Goal: Transaction & Acquisition: Purchase product/service

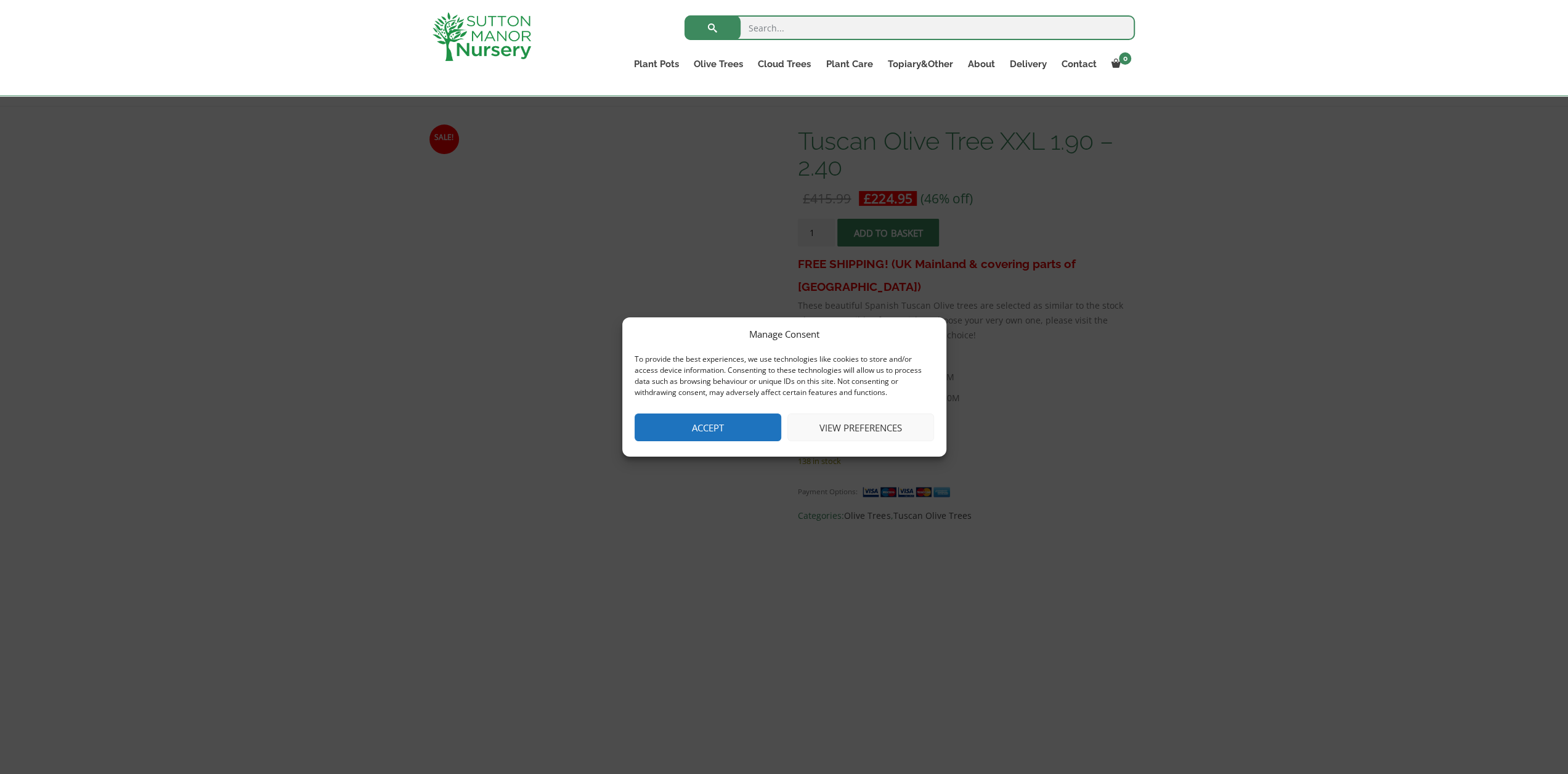
scroll to position [185, 0]
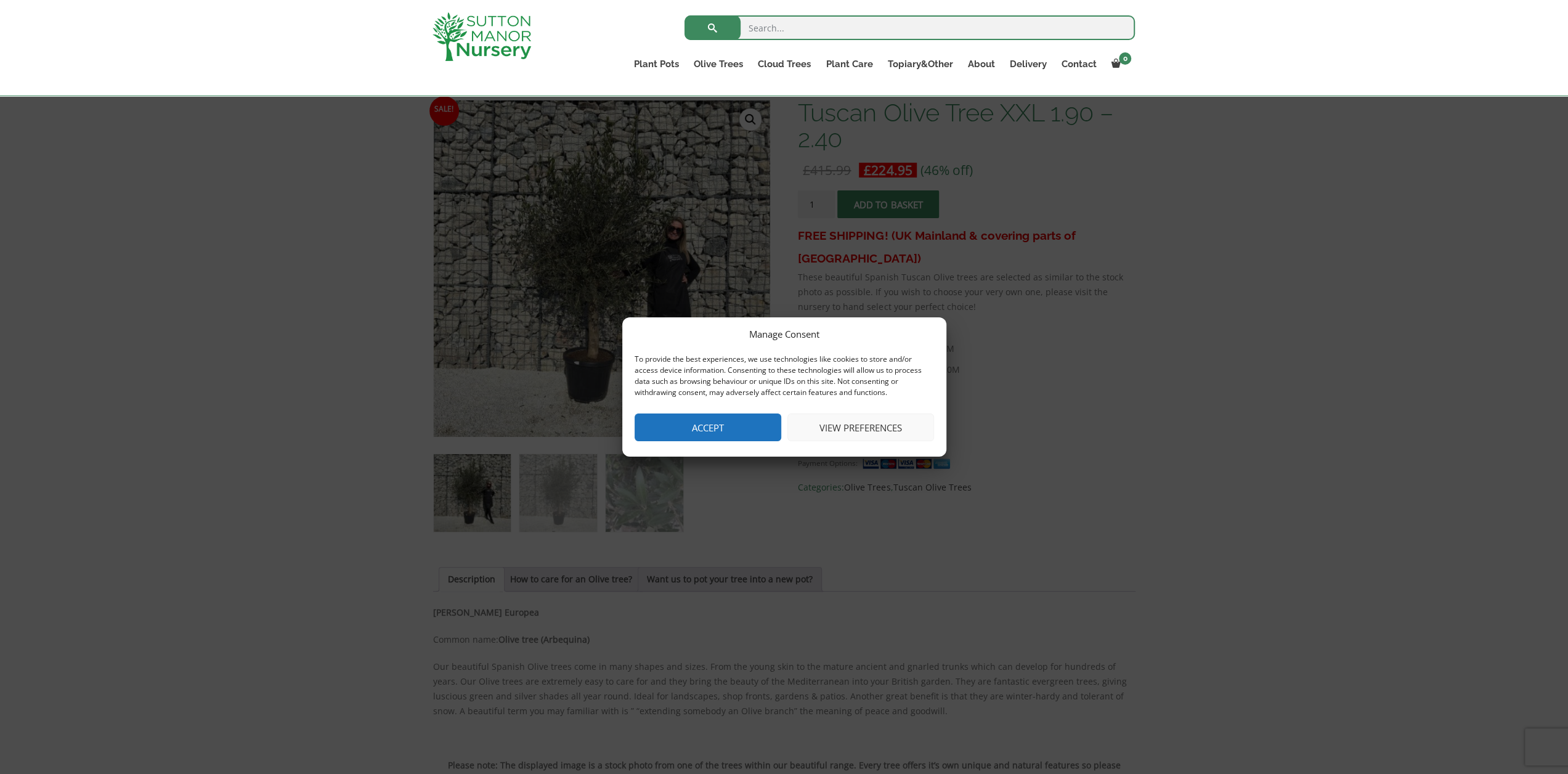
click at [712, 439] on button "Accept" at bounding box center [707, 427] width 146 height 28
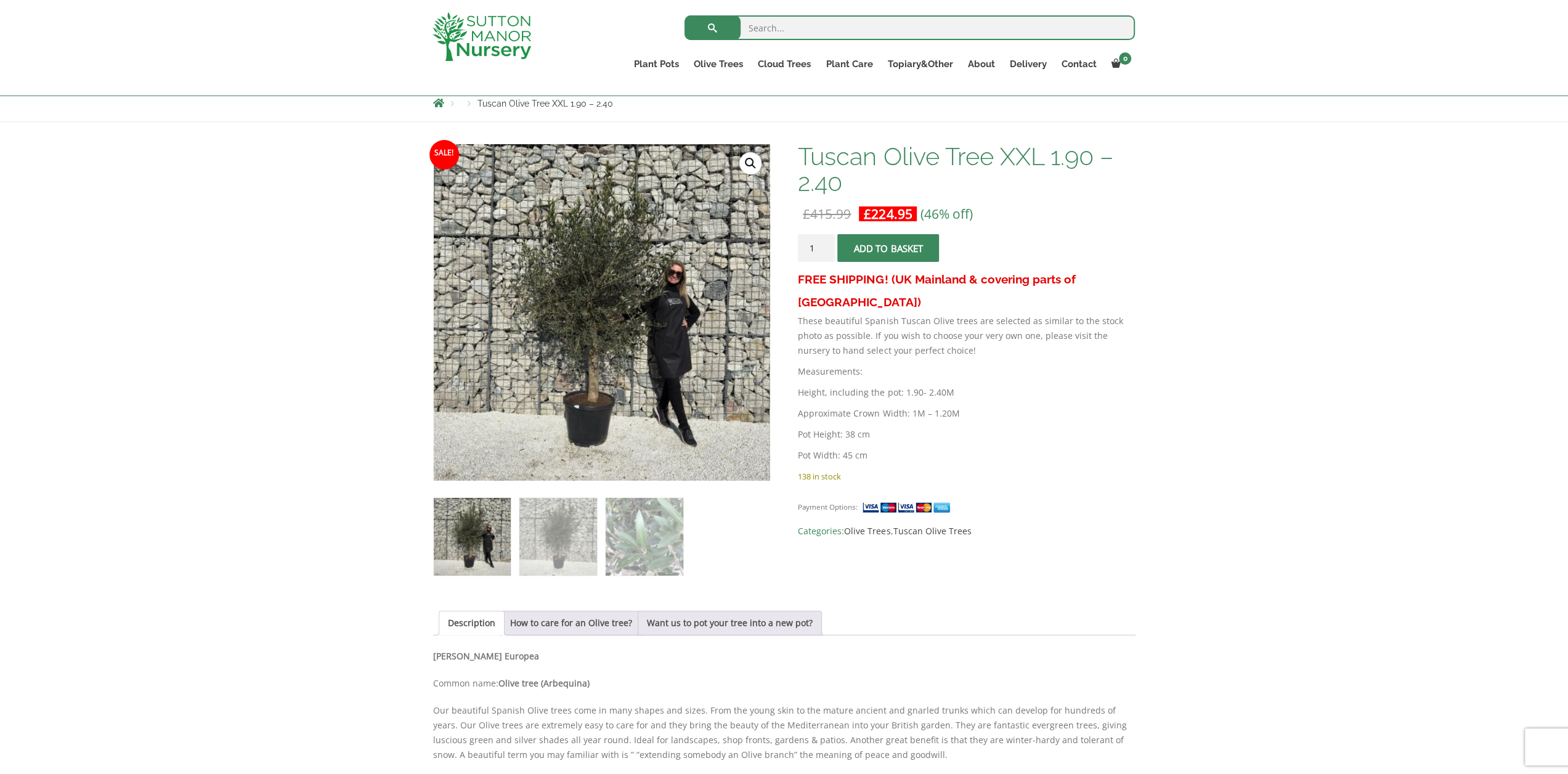
scroll to position [123, 0]
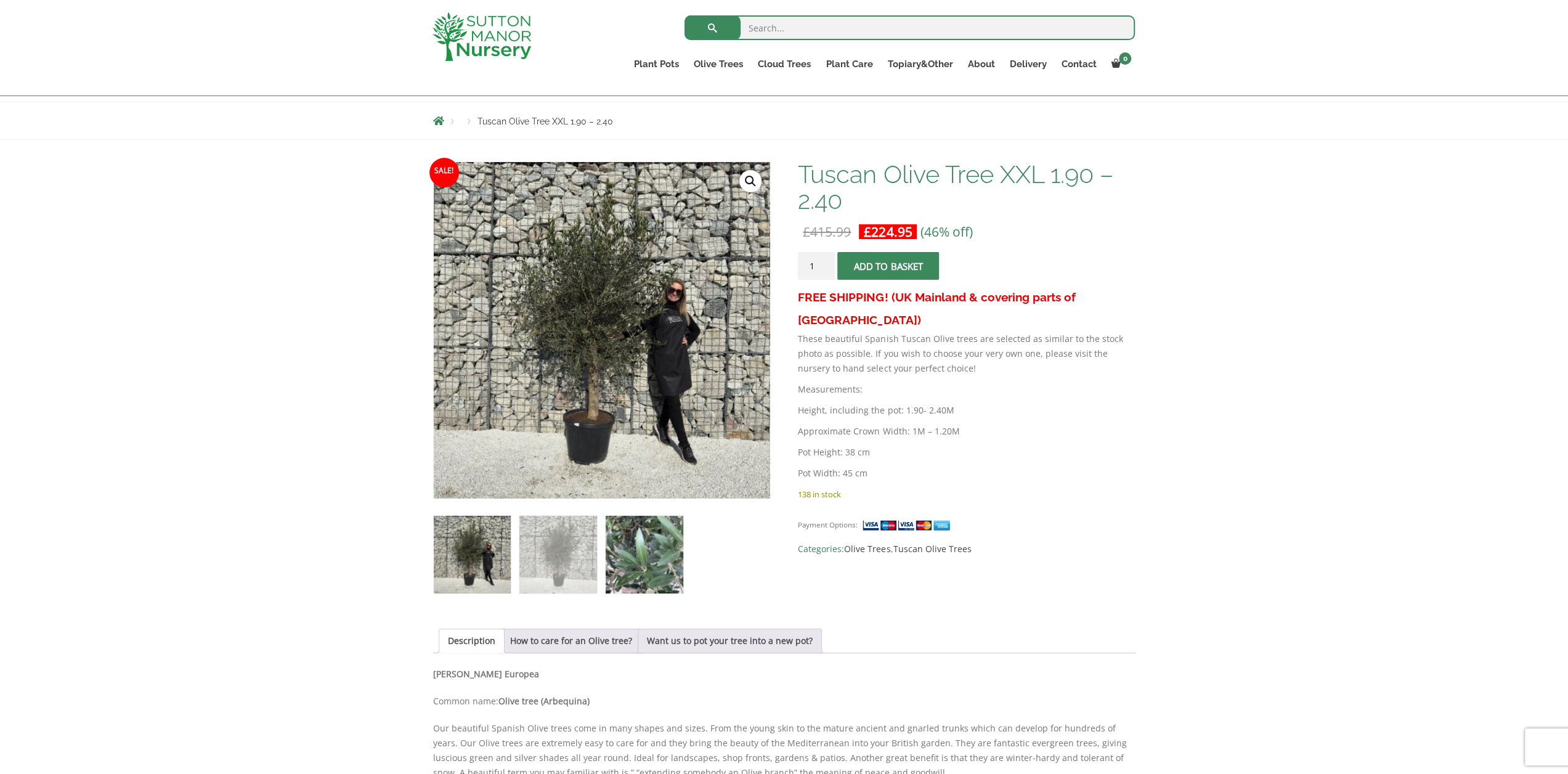
click at [664, 549] on img at bounding box center [644, 554] width 77 height 77
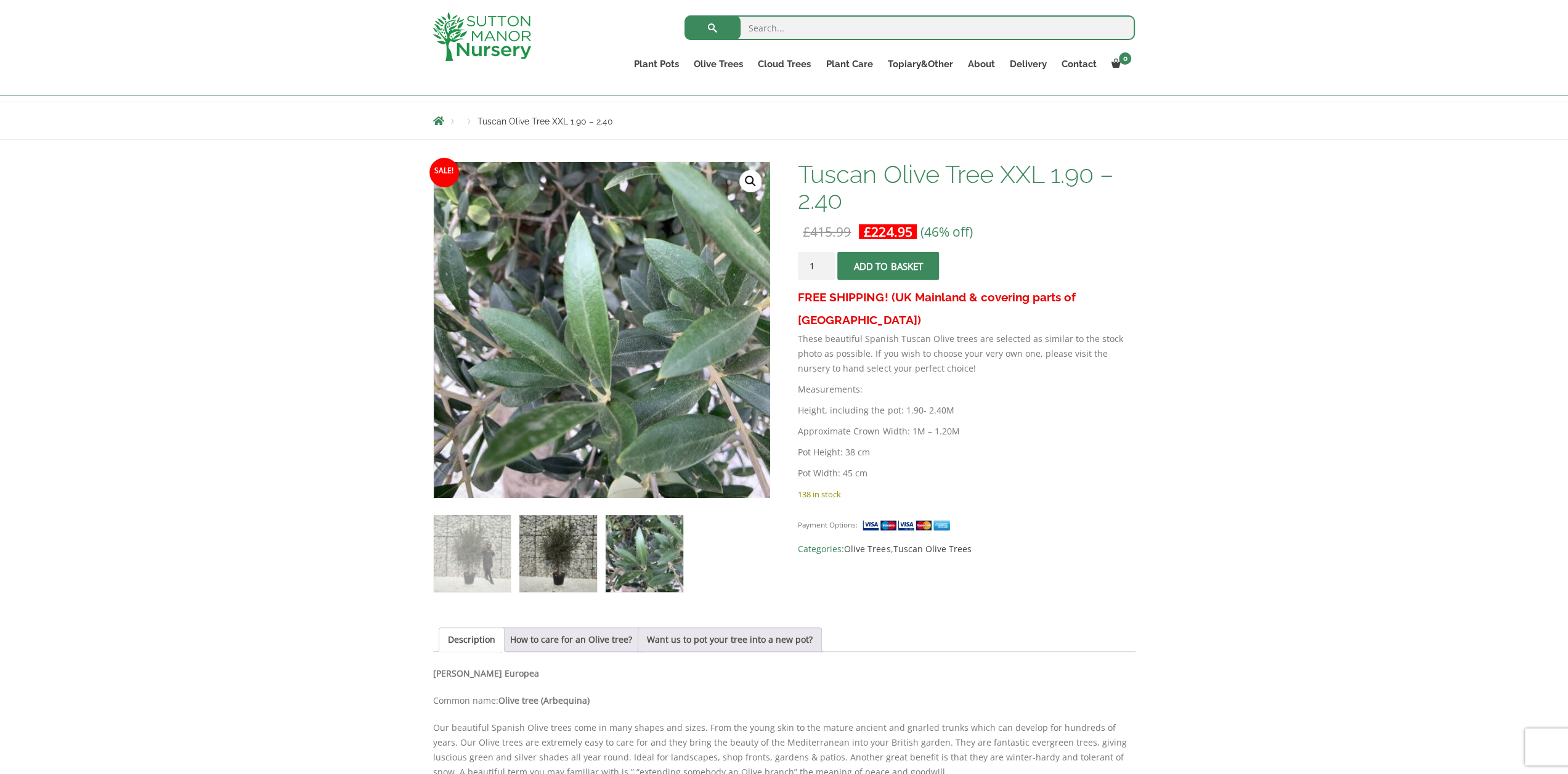
click at [576, 563] on img at bounding box center [558, 553] width 77 height 77
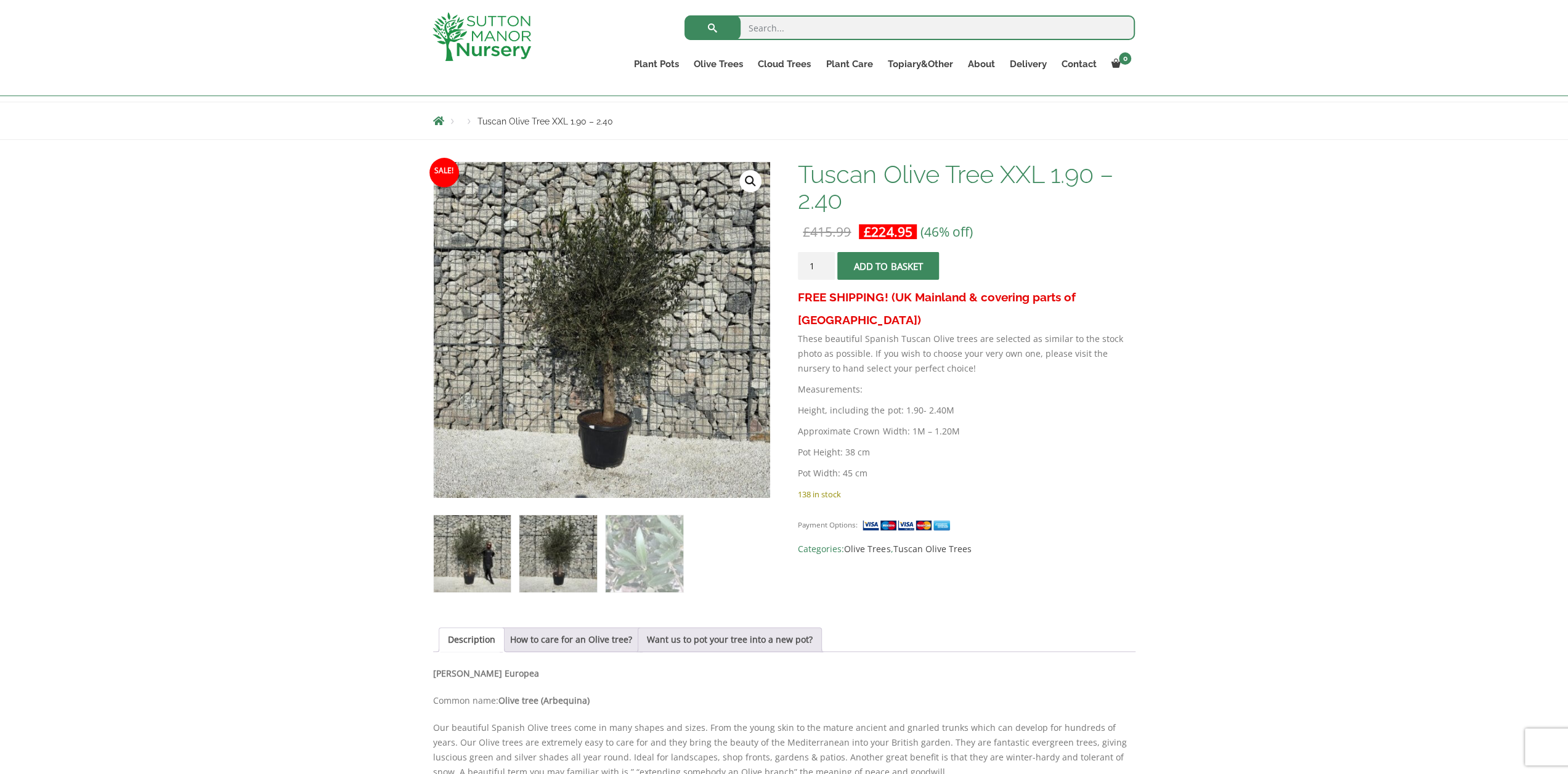
click at [495, 568] on img at bounding box center [472, 553] width 77 height 77
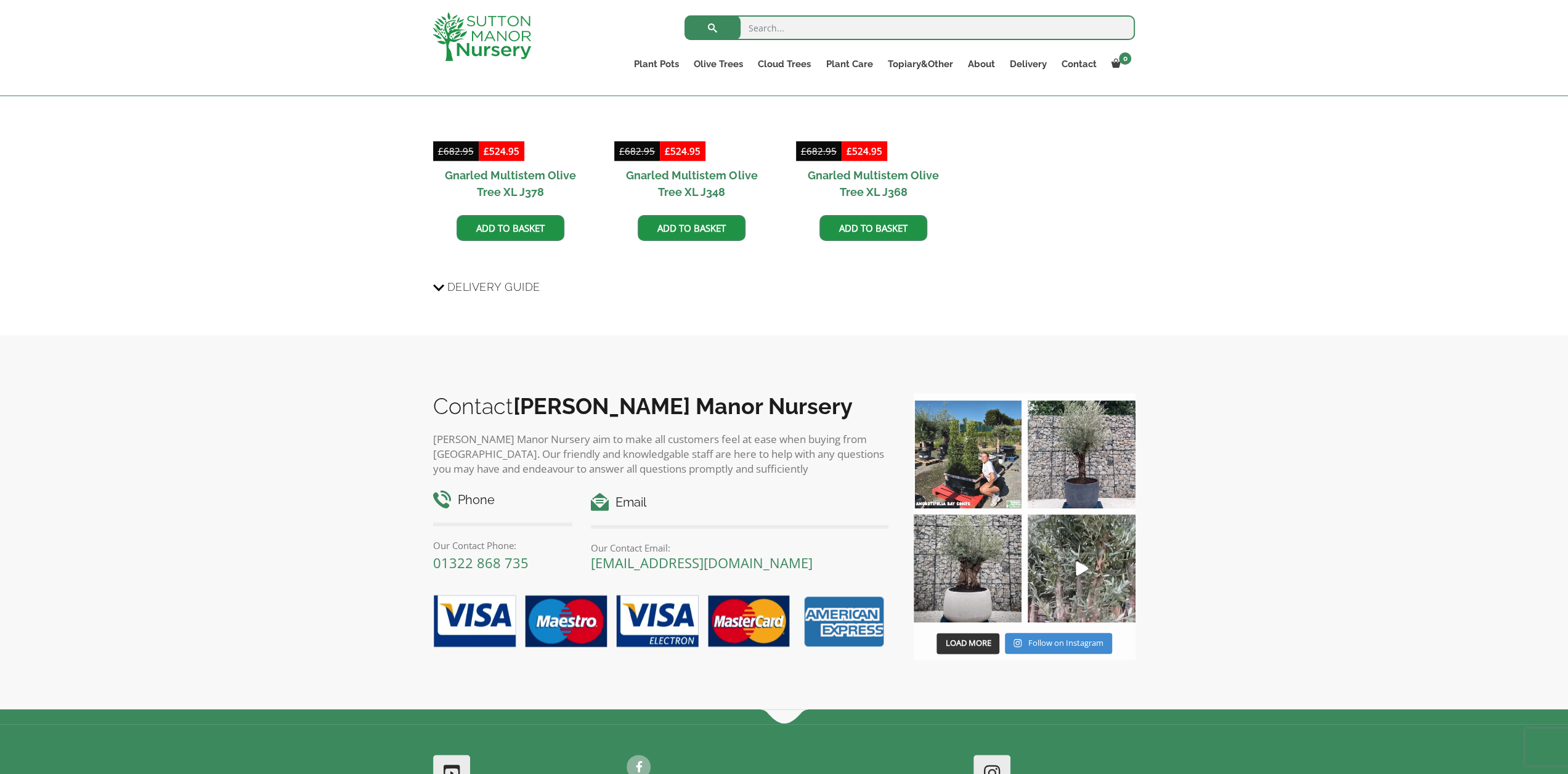
scroll to position [1356, 0]
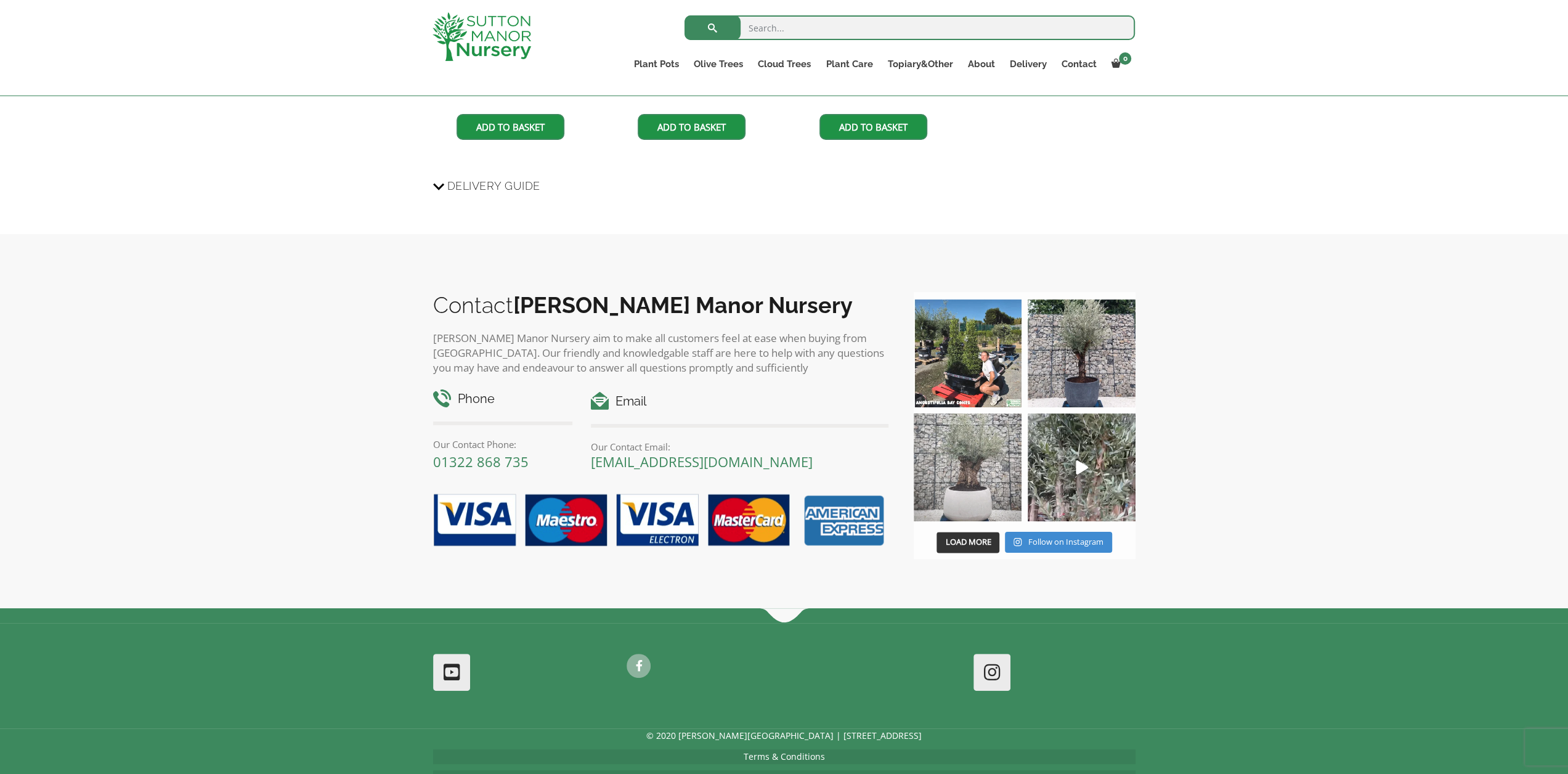
click at [979, 454] on img at bounding box center [967, 467] width 108 height 108
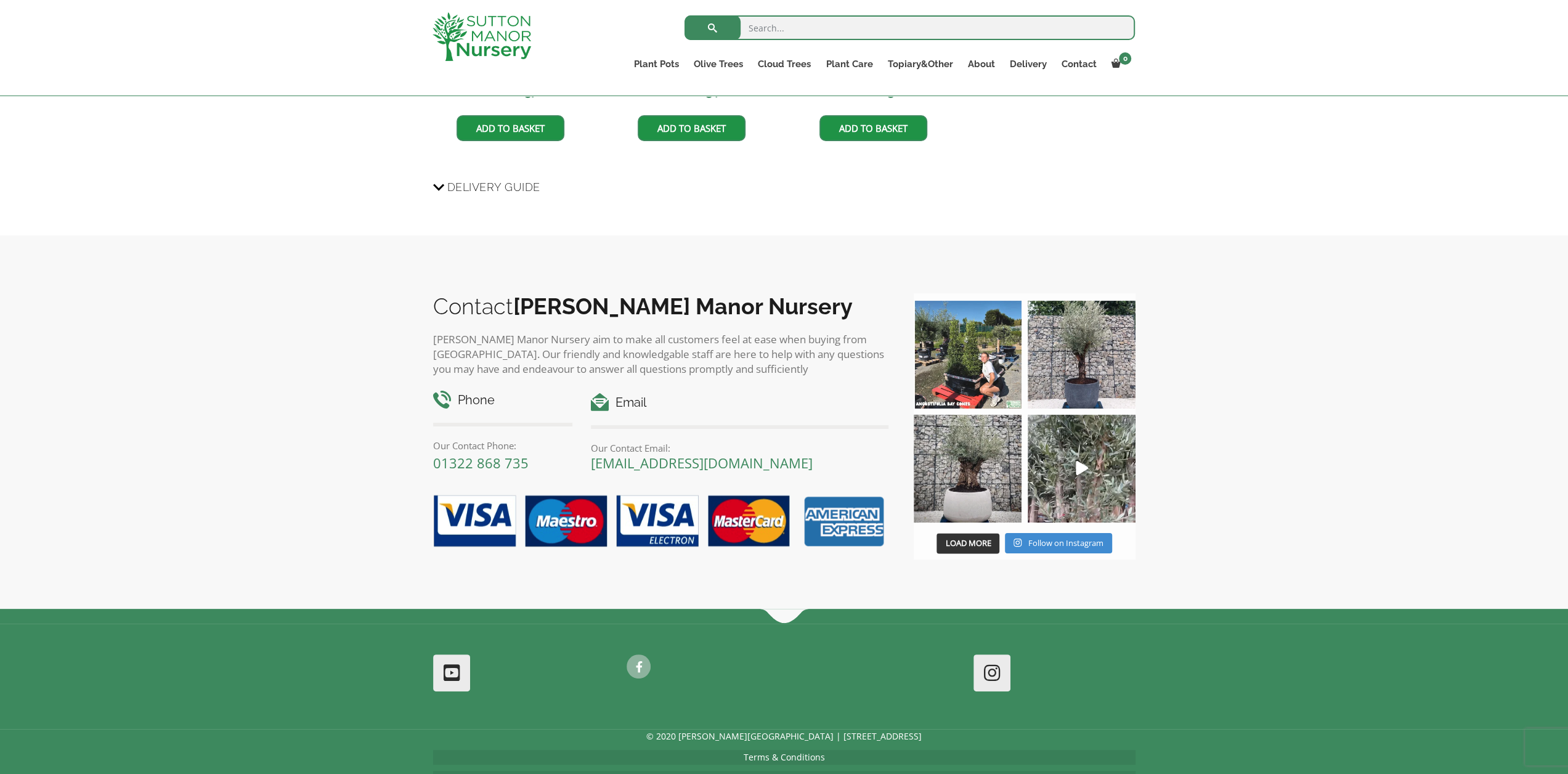
scroll to position [1357, 0]
click at [787, 33] on input "search" at bounding box center [910, 28] width 450 height 25
type input "barolo pot"
click at [684, 16] on button "submit" at bounding box center [712, 28] width 56 height 25
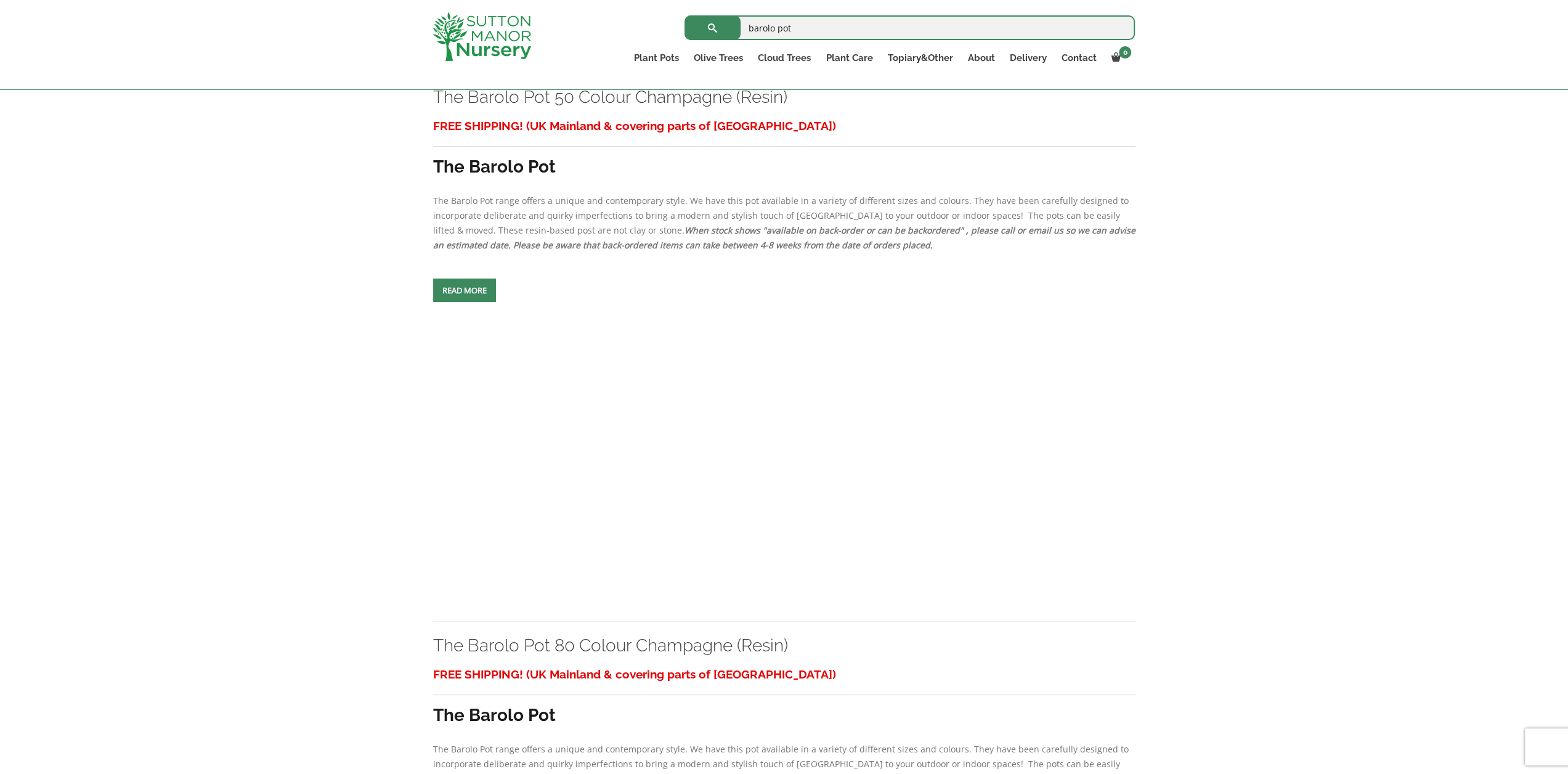
scroll to position [4561, 0]
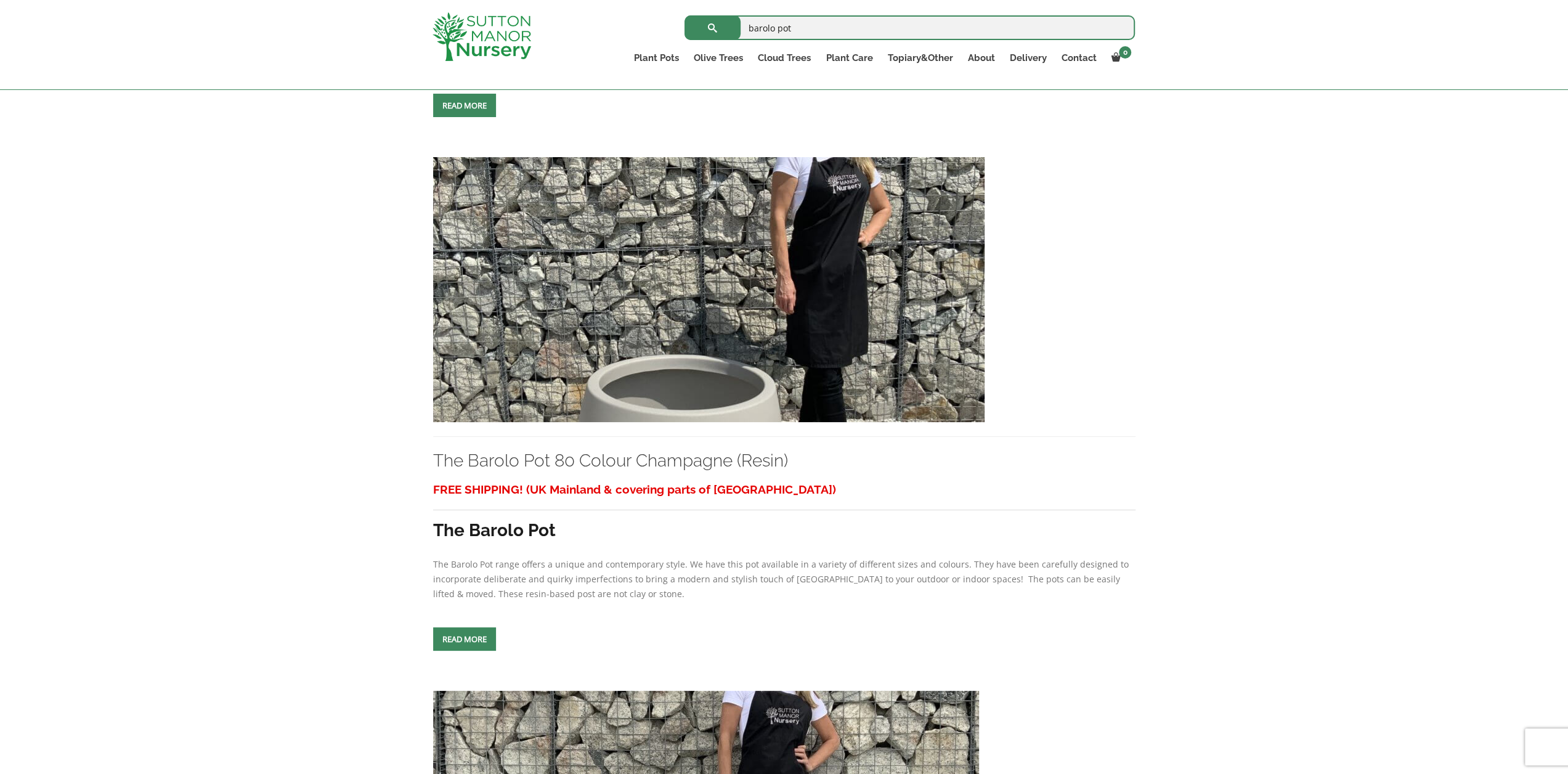
click at [724, 304] on img at bounding box center [709, 289] width 551 height 265
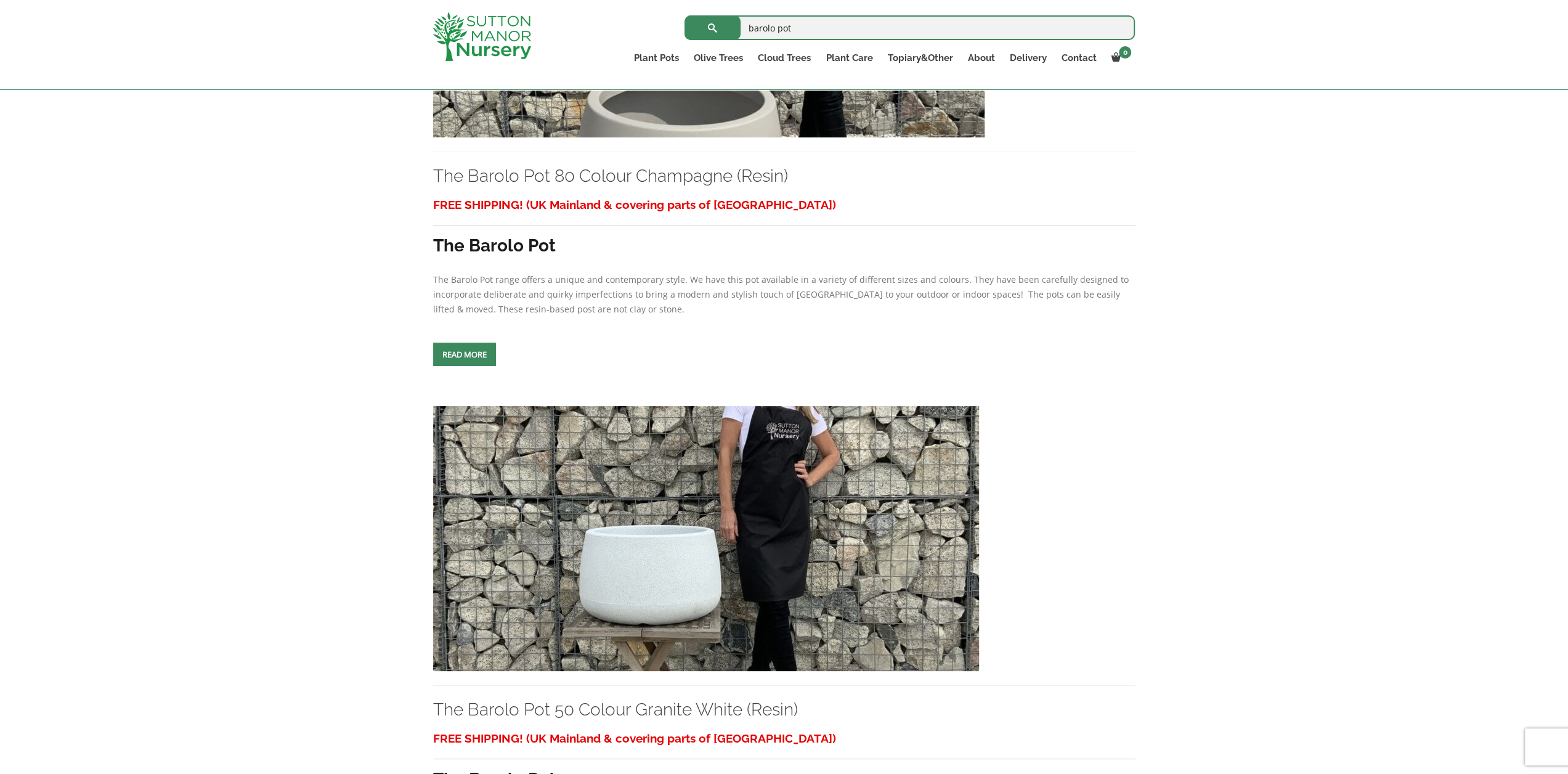
scroll to position [4930, 0]
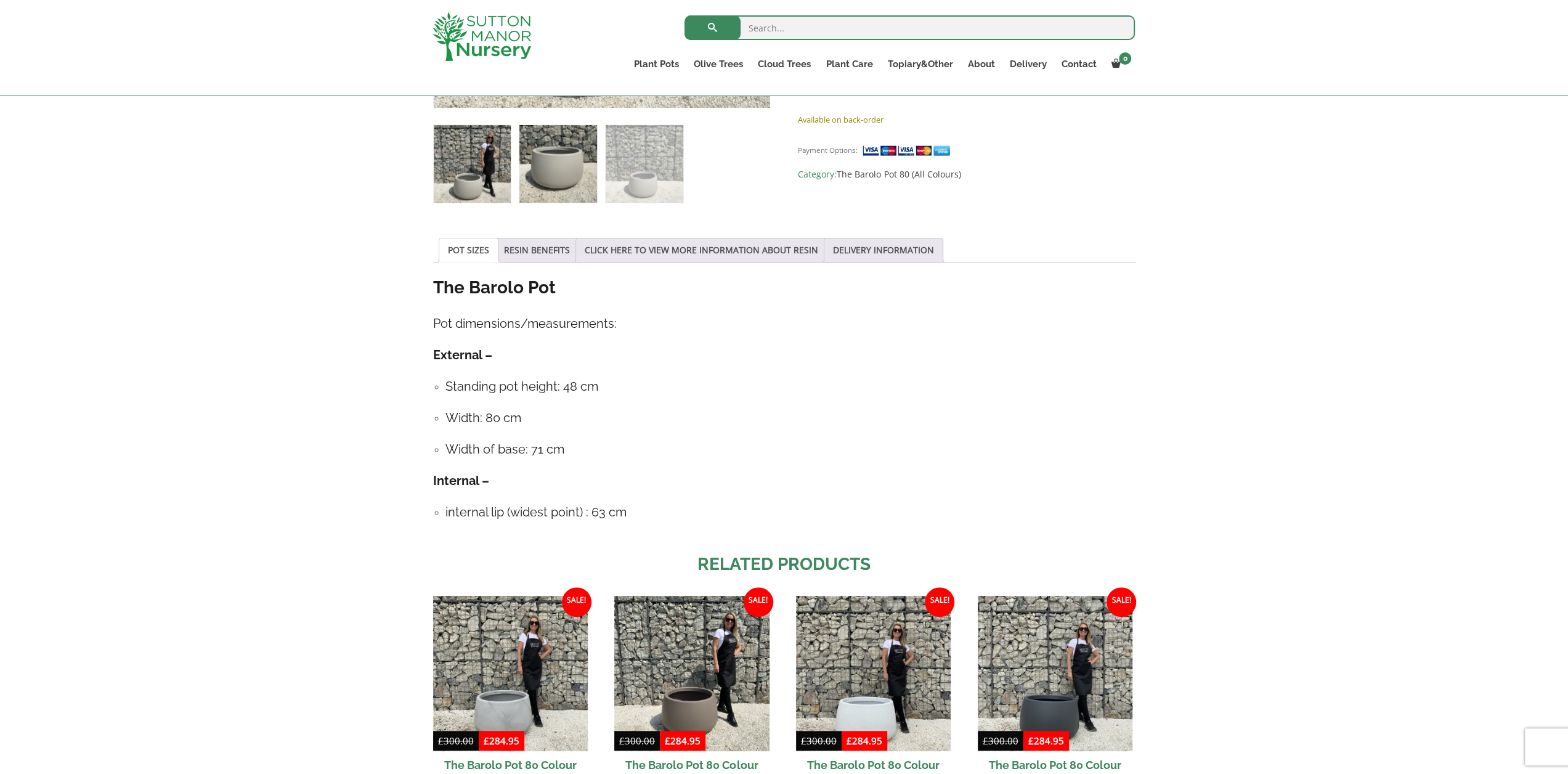
scroll to position [678, 0]
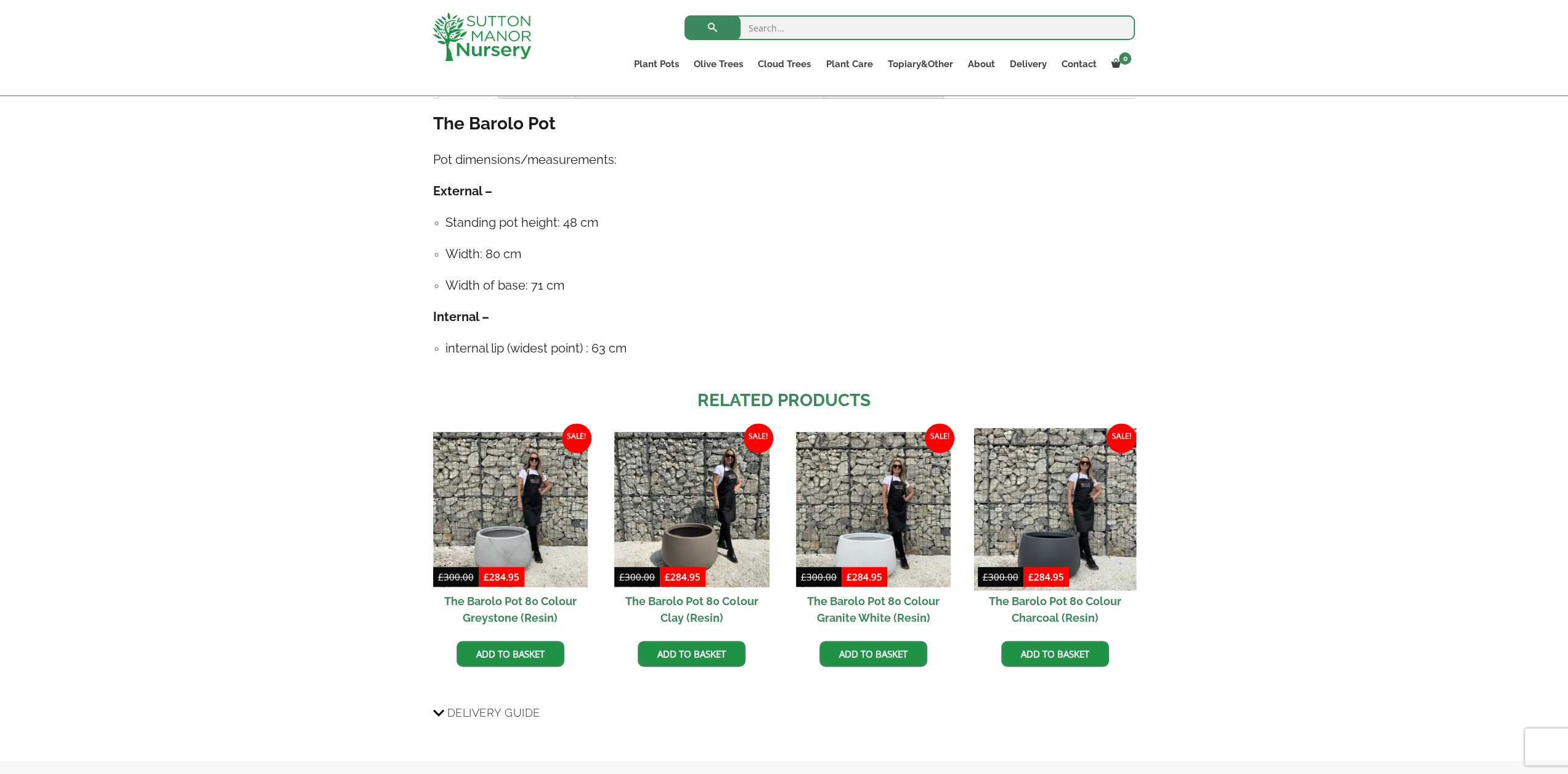
click at [1026, 497] on img at bounding box center [1055, 510] width 163 height 163
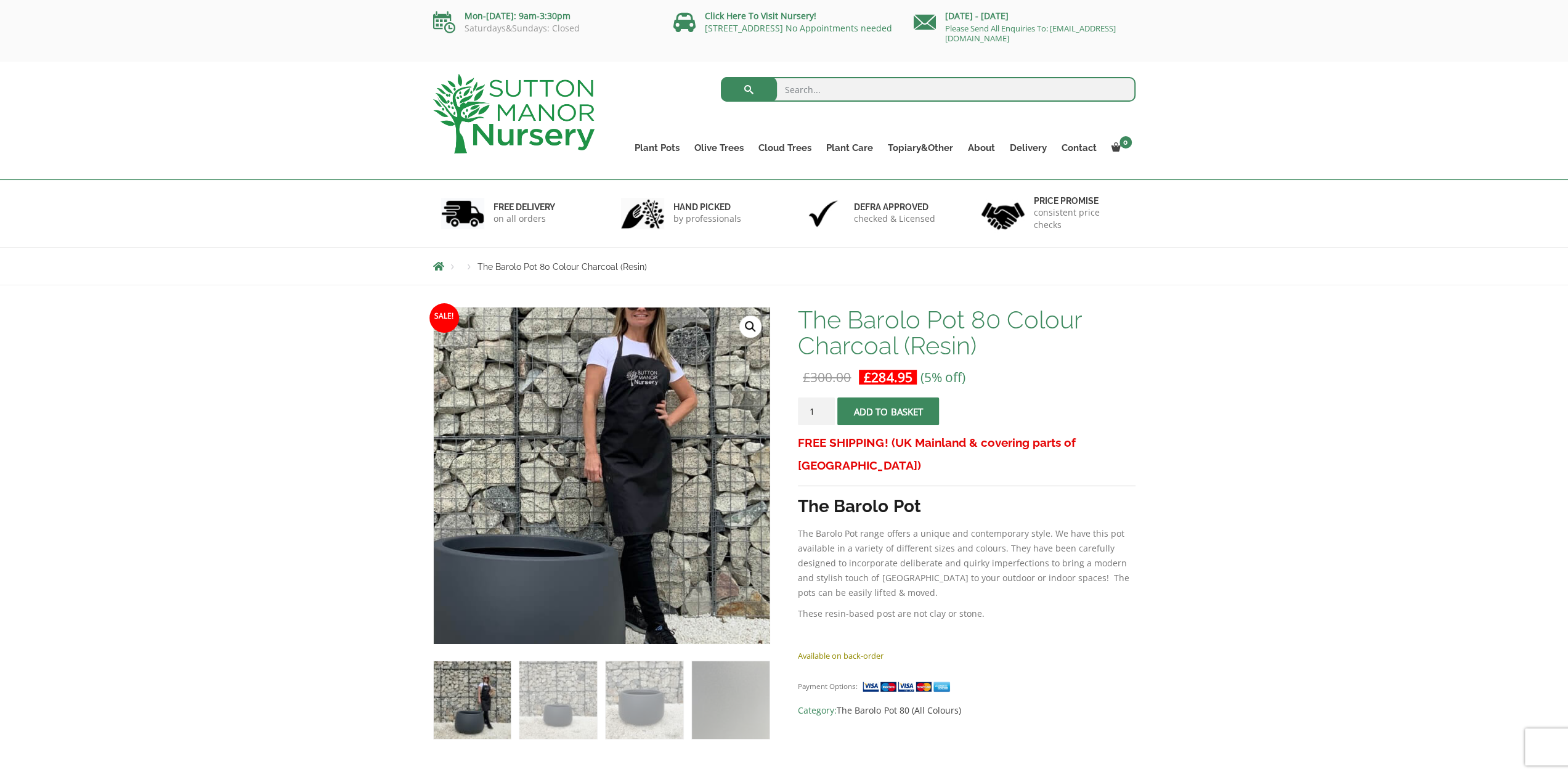
scroll to position [123, 0]
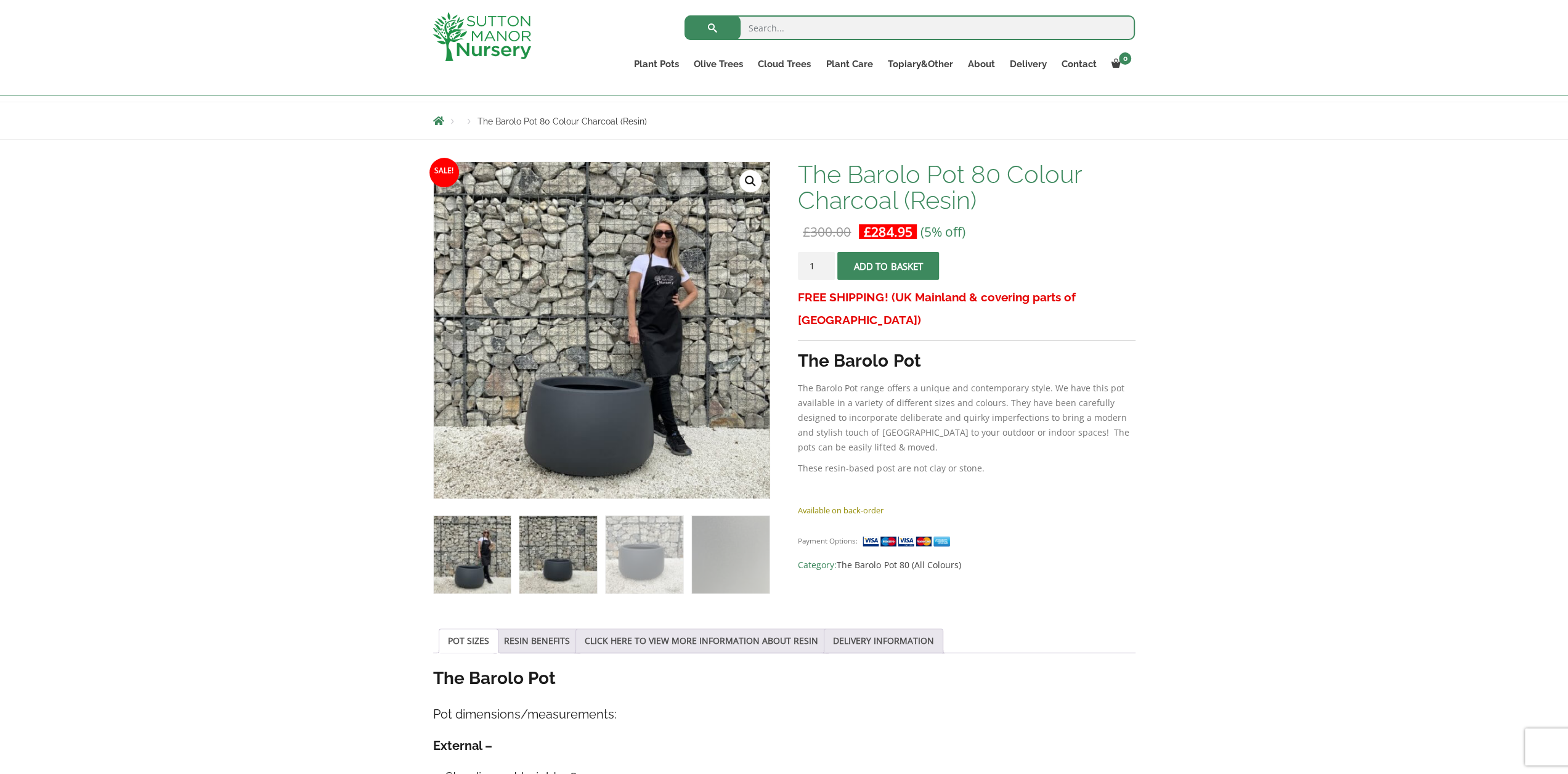
click at [561, 558] on img at bounding box center [558, 554] width 77 height 77
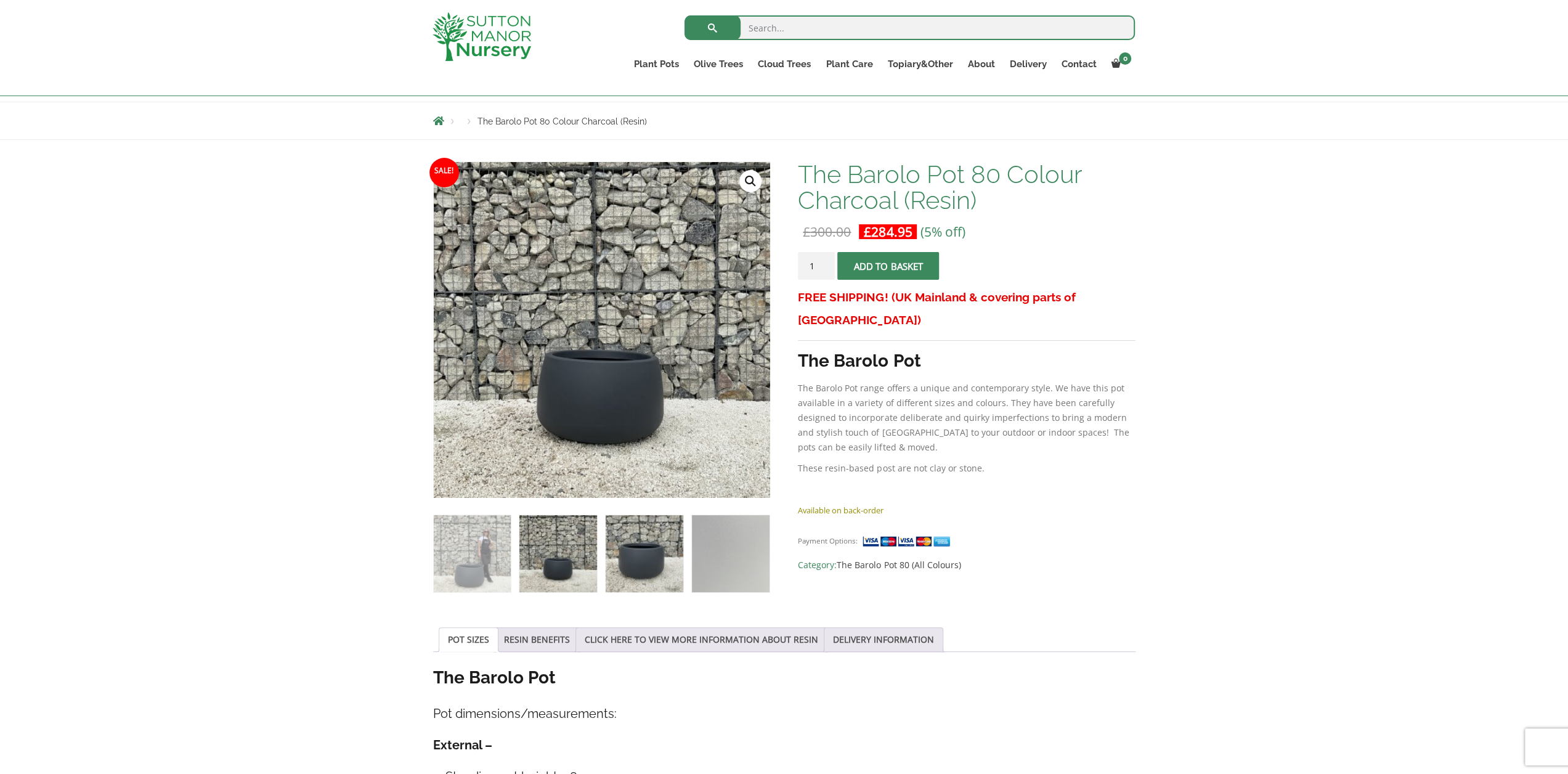
click at [619, 549] on img at bounding box center [644, 553] width 77 height 77
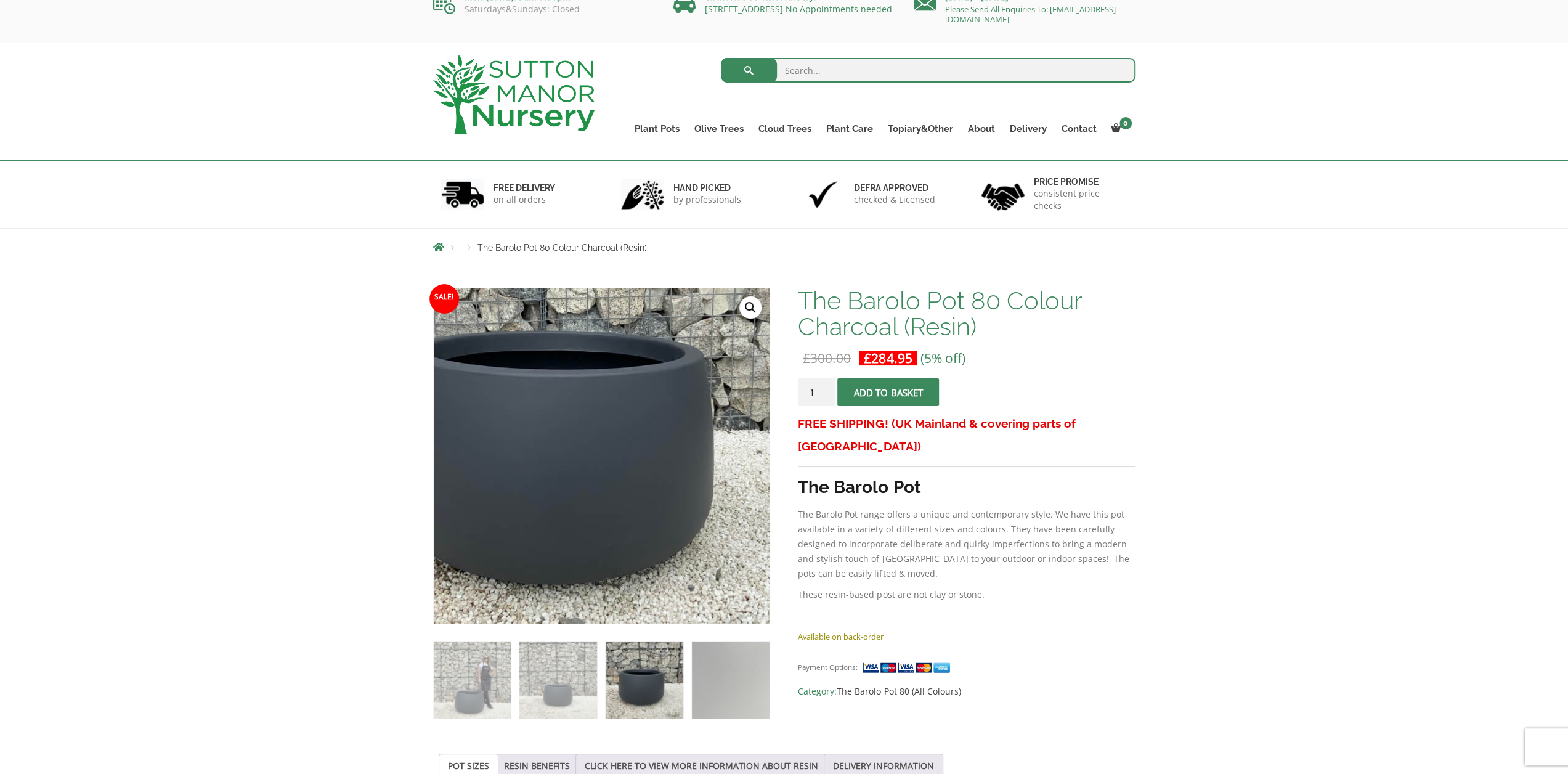
scroll to position [0, 0]
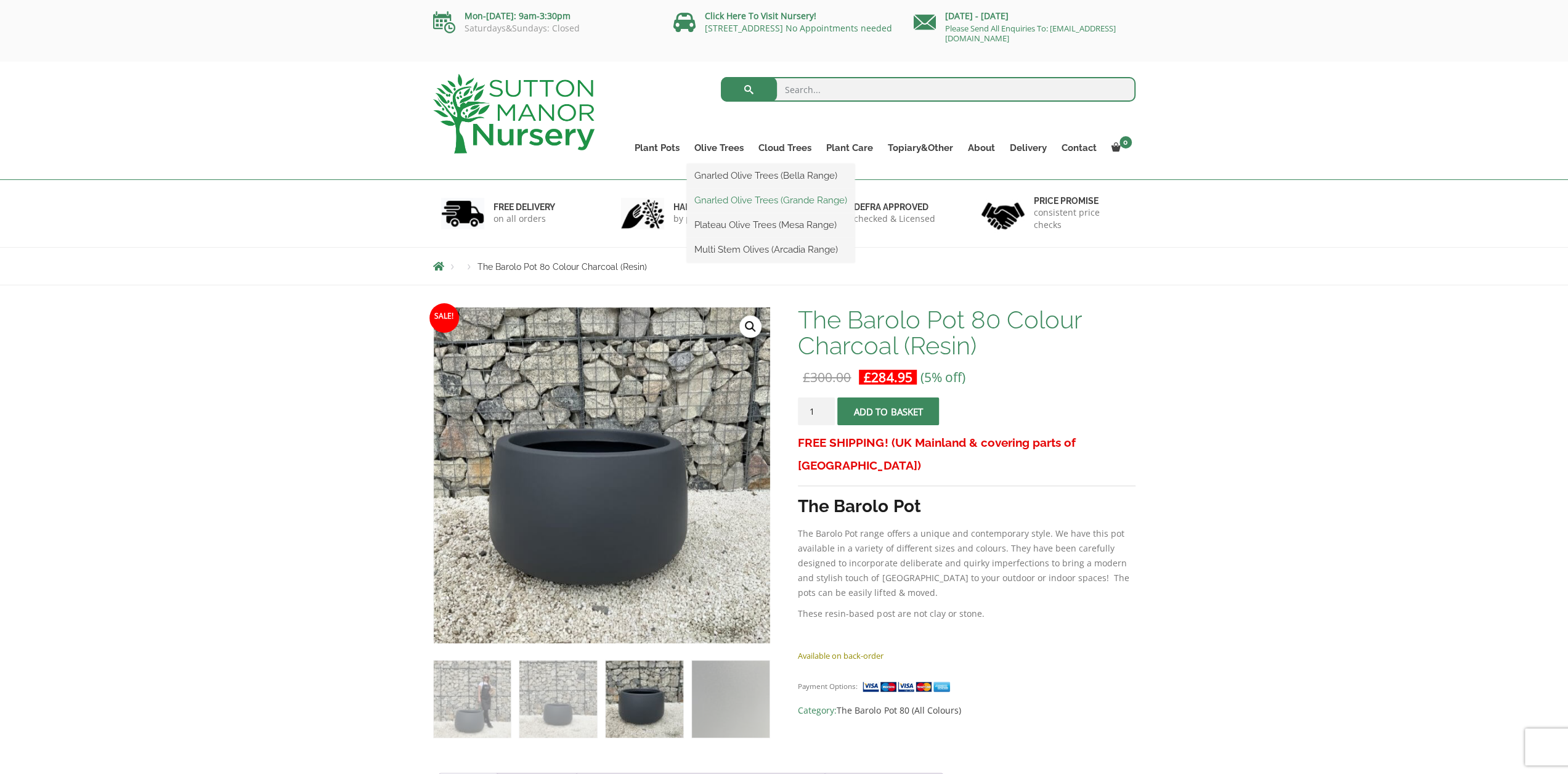
click at [728, 198] on link "Gnarled Olive Trees (Grande Range)" at bounding box center [771, 200] width 168 height 18
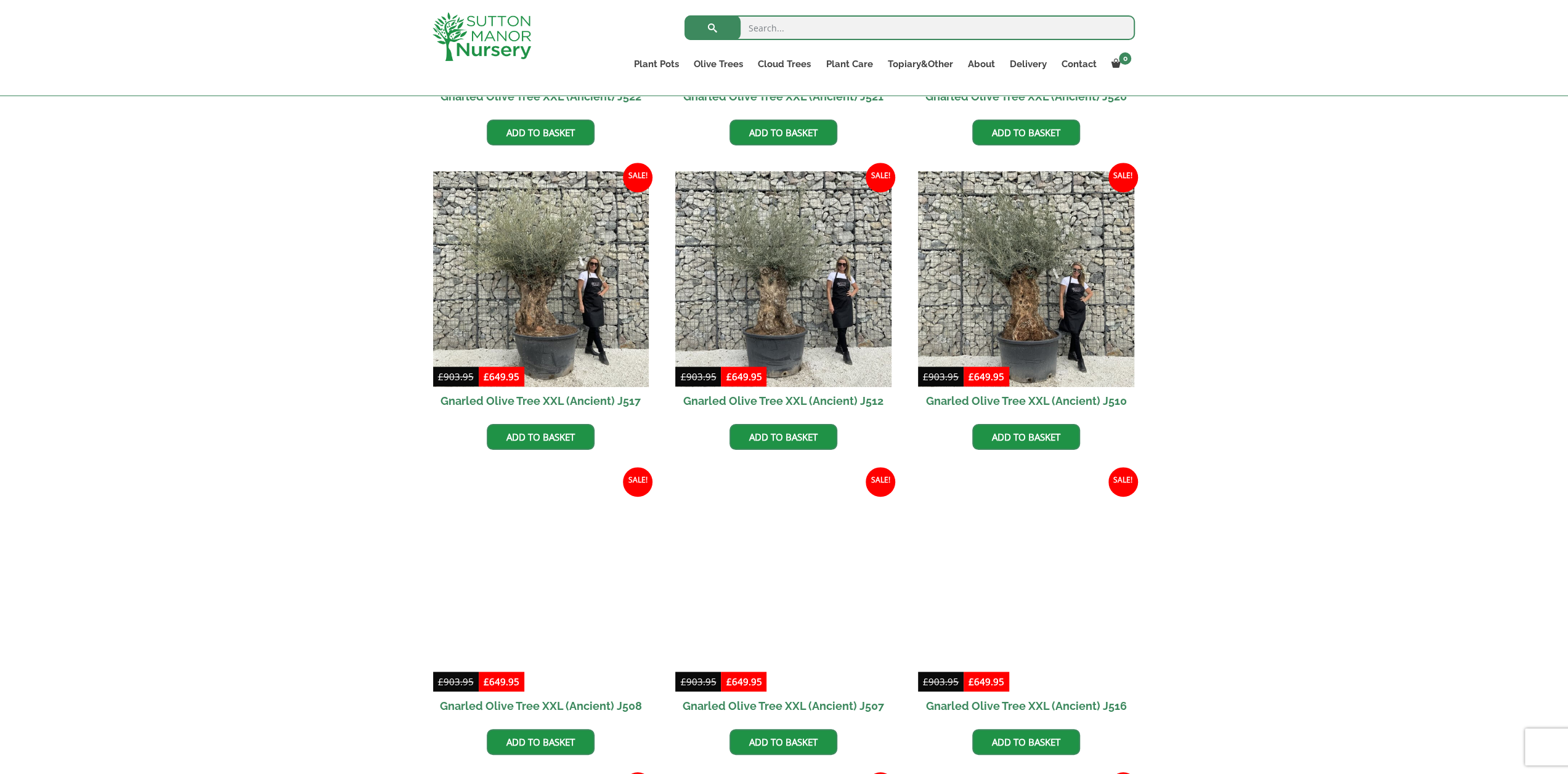
scroll to position [678, 0]
